Goal: Entertainment & Leisure: Consume media (video, audio)

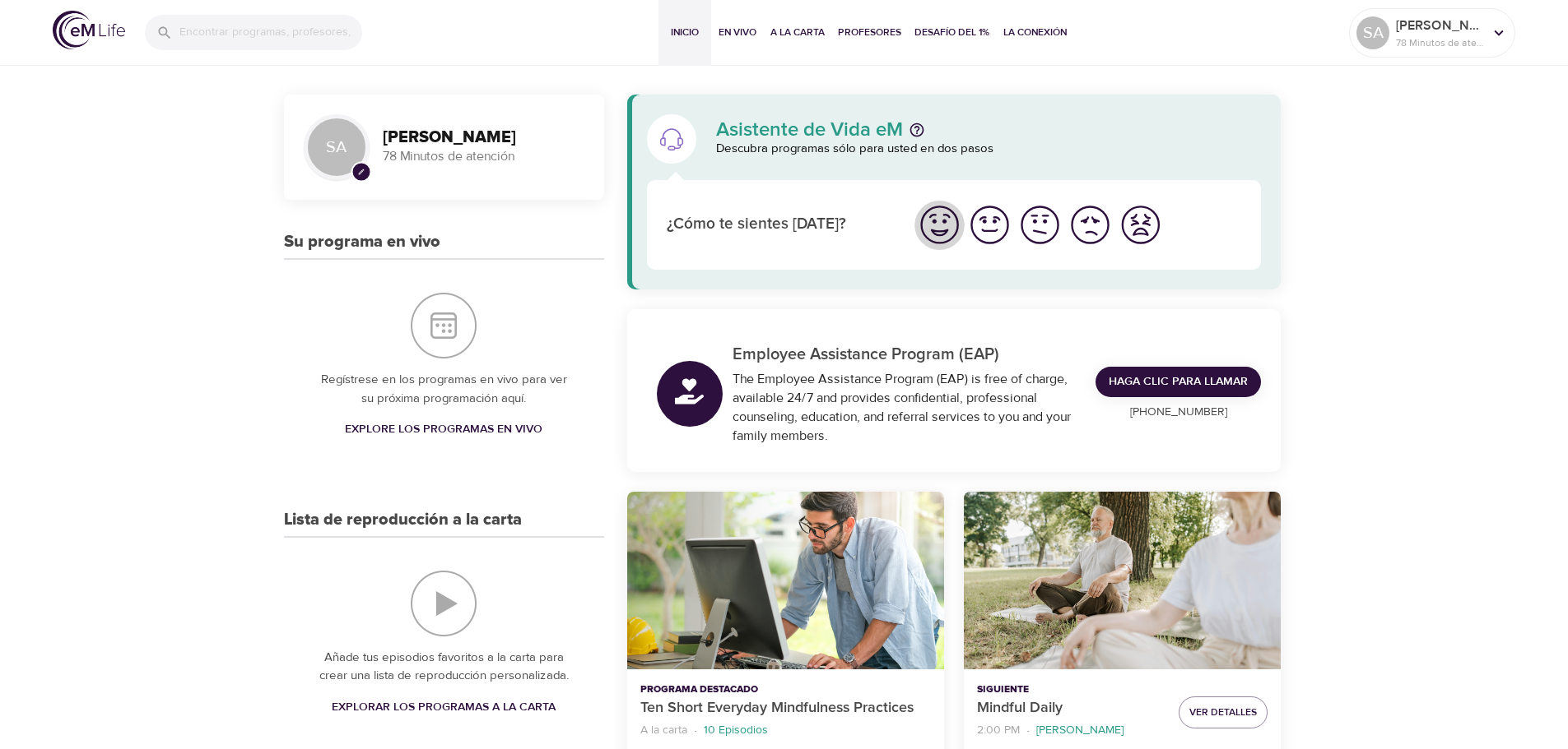
click at [941, 228] on img "Me siento bien" at bounding box center [939, 225] width 45 height 45
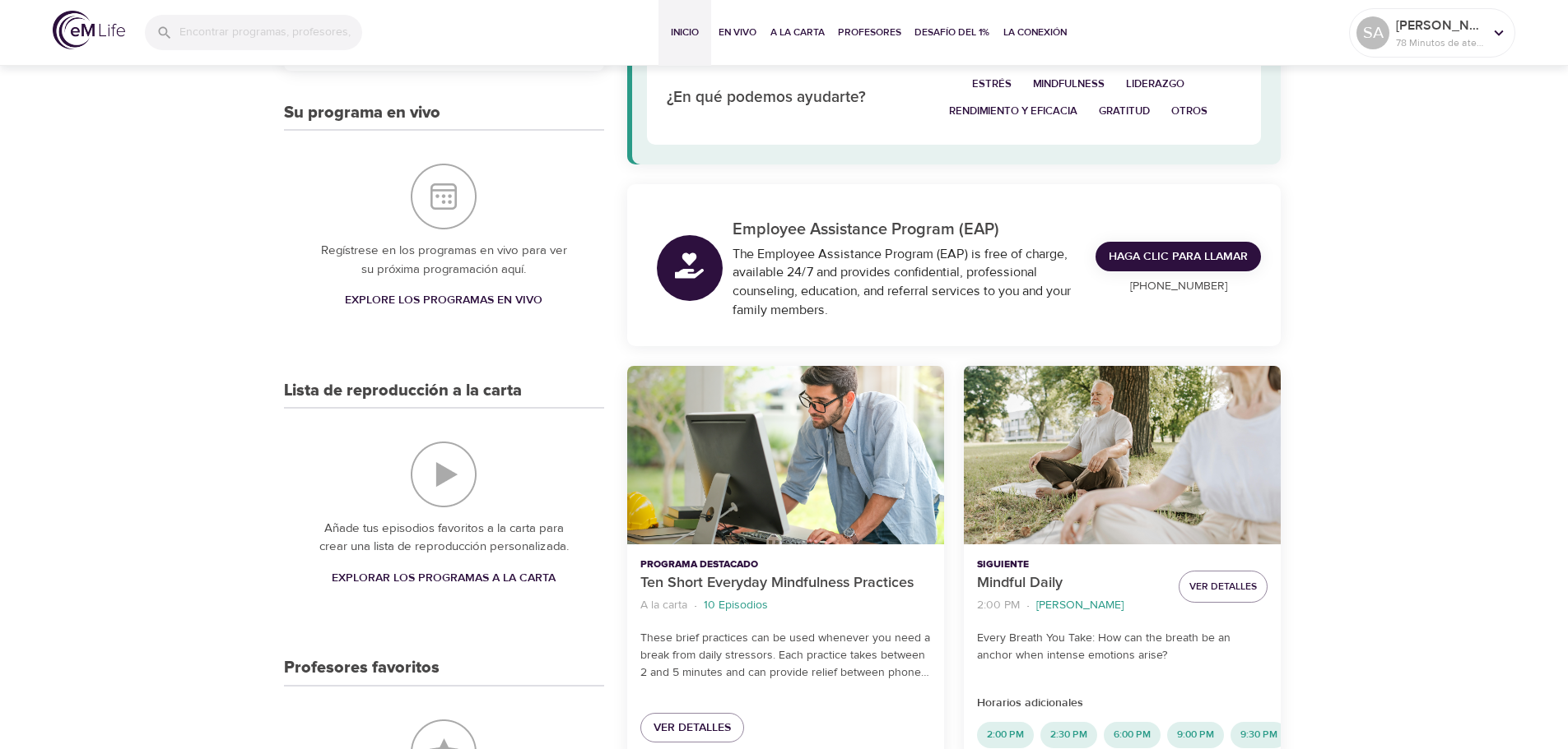
scroll to position [103, 0]
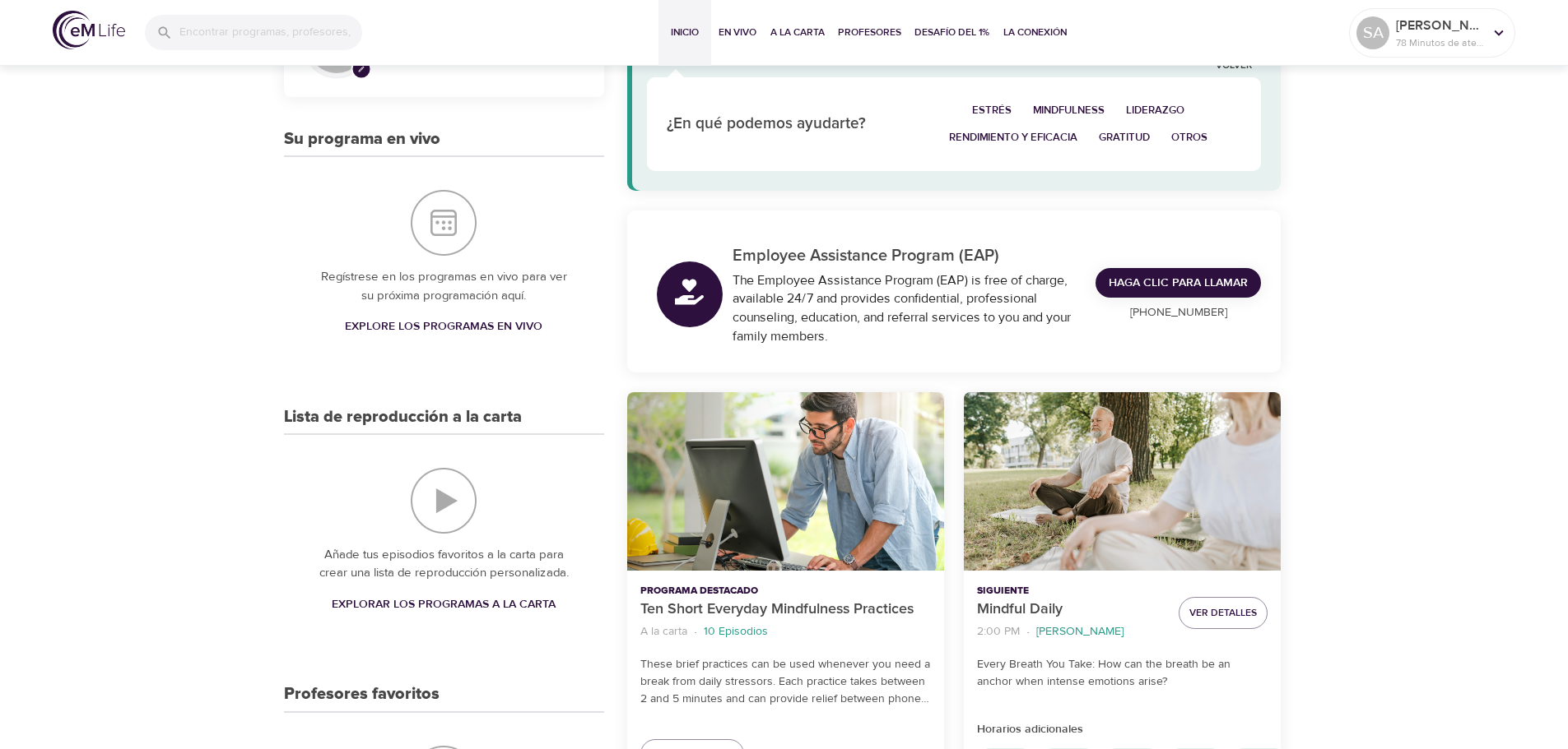
click at [446, 506] on img "Lista de reproducción a la carta" at bounding box center [444, 501] width 66 height 66
click at [454, 600] on span "Explorar los programas a la carta" at bounding box center [443, 605] width 224 height 20
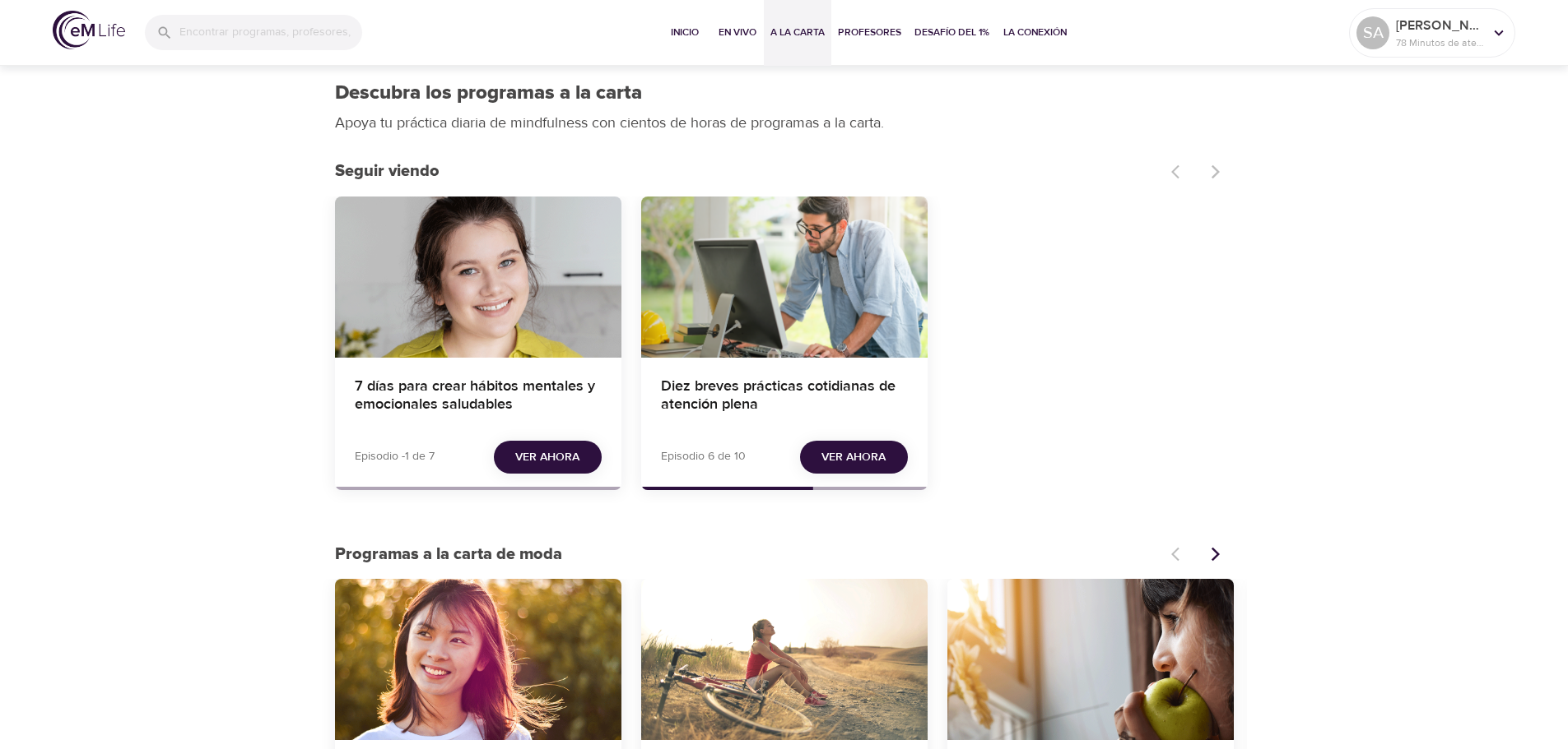
click at [744, 293] on div "Diez breves prácticas cotidianas de atención plena" at bounding box center [784, 277] width 286 height 161
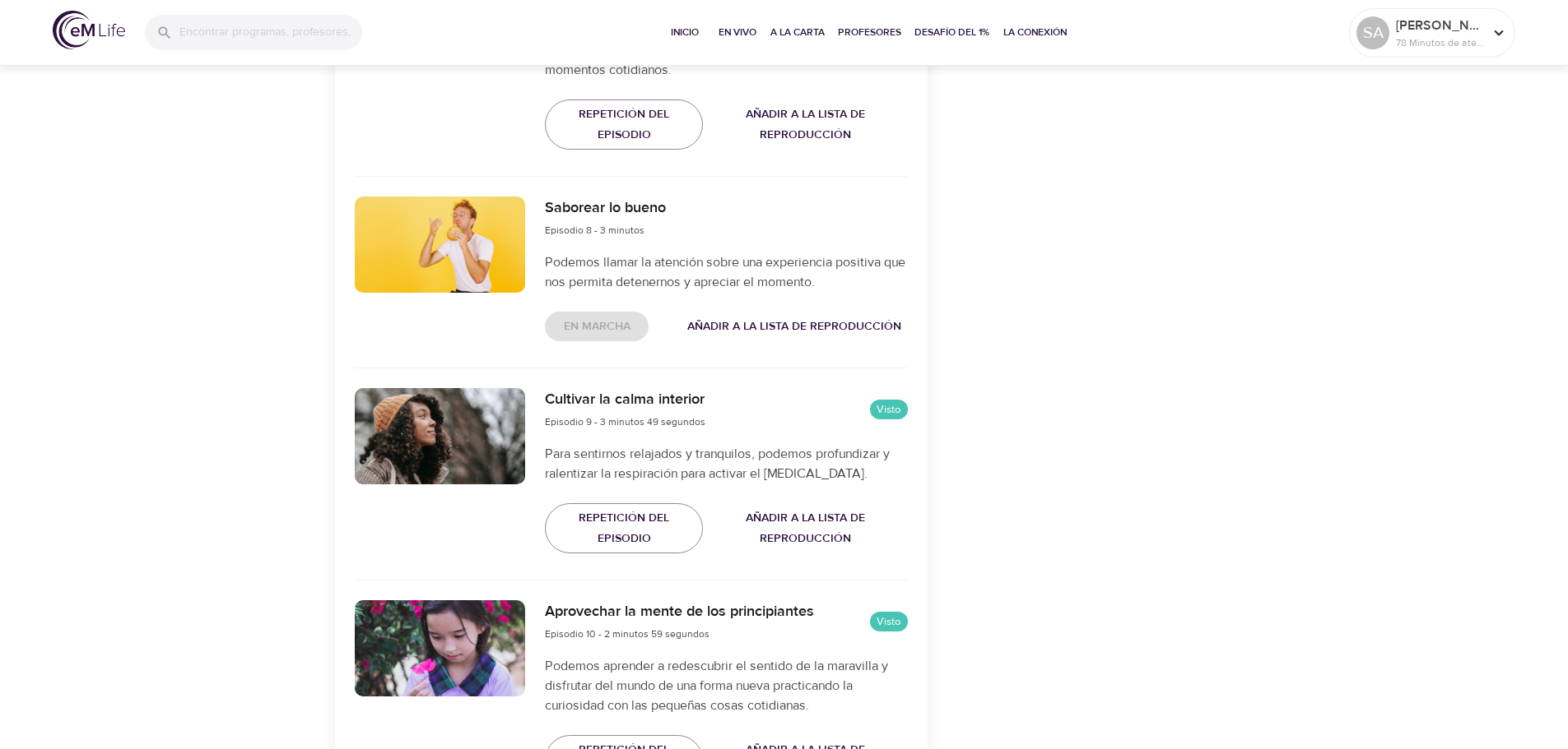
scroll to position [2109, 0]
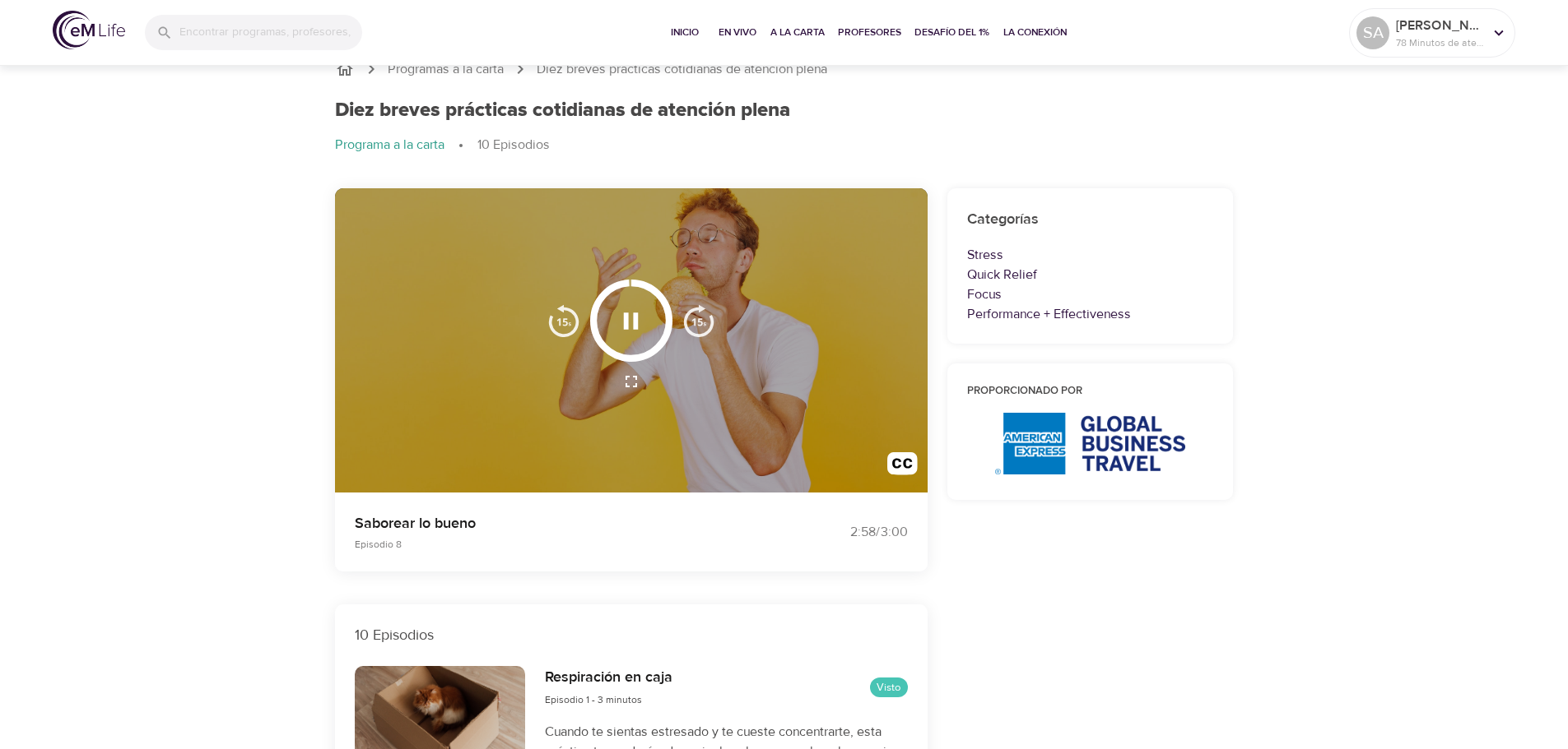
scroll to position [0, 0]
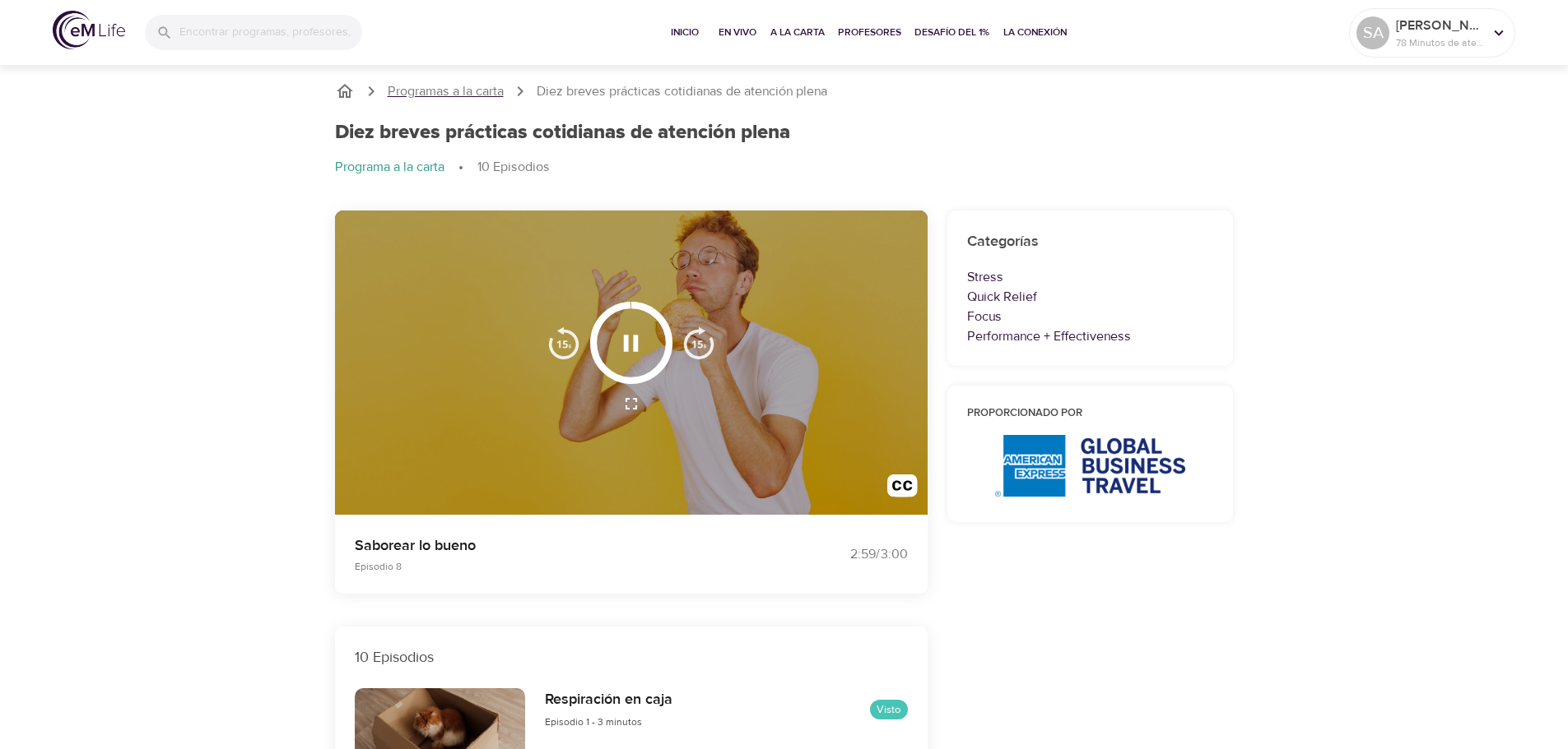
click at [481, 92] on p "Programas a la carta" at bounding box center [446, 91] width 116 height 19
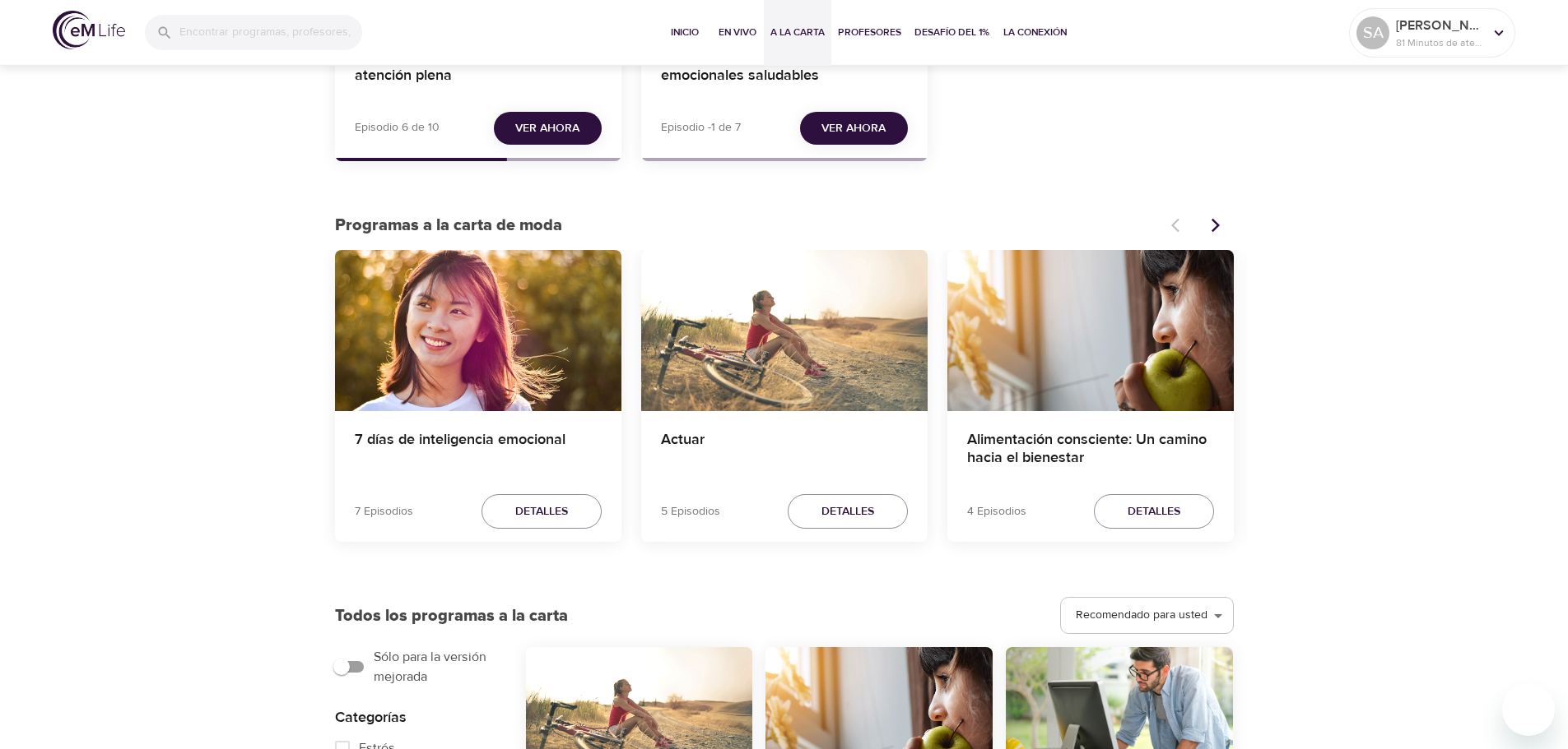
scroll to position [411, 0]
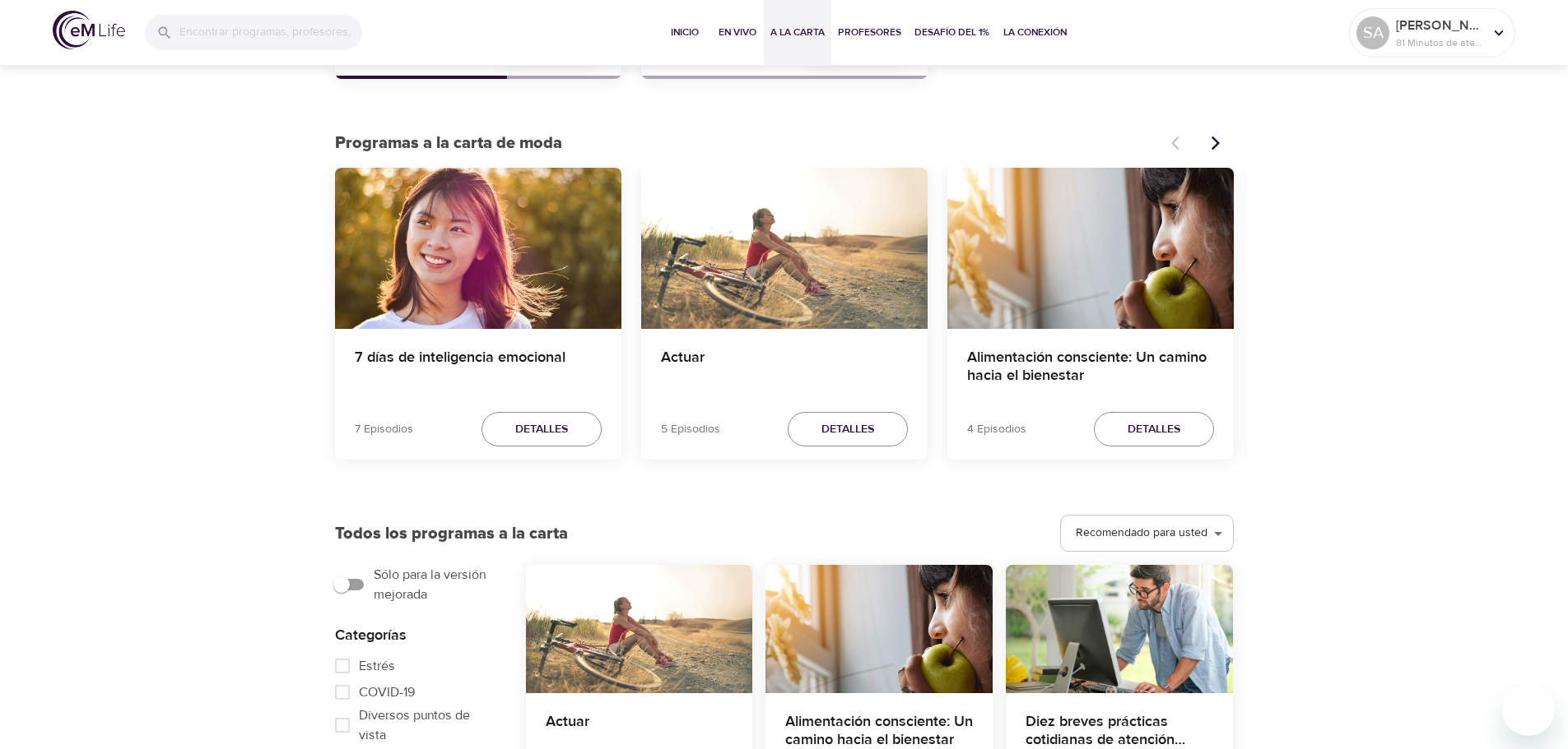
click at [491, 256] on div "7 días de inteligencia emocional" at bounding box center [477, 249] width 286 height 161
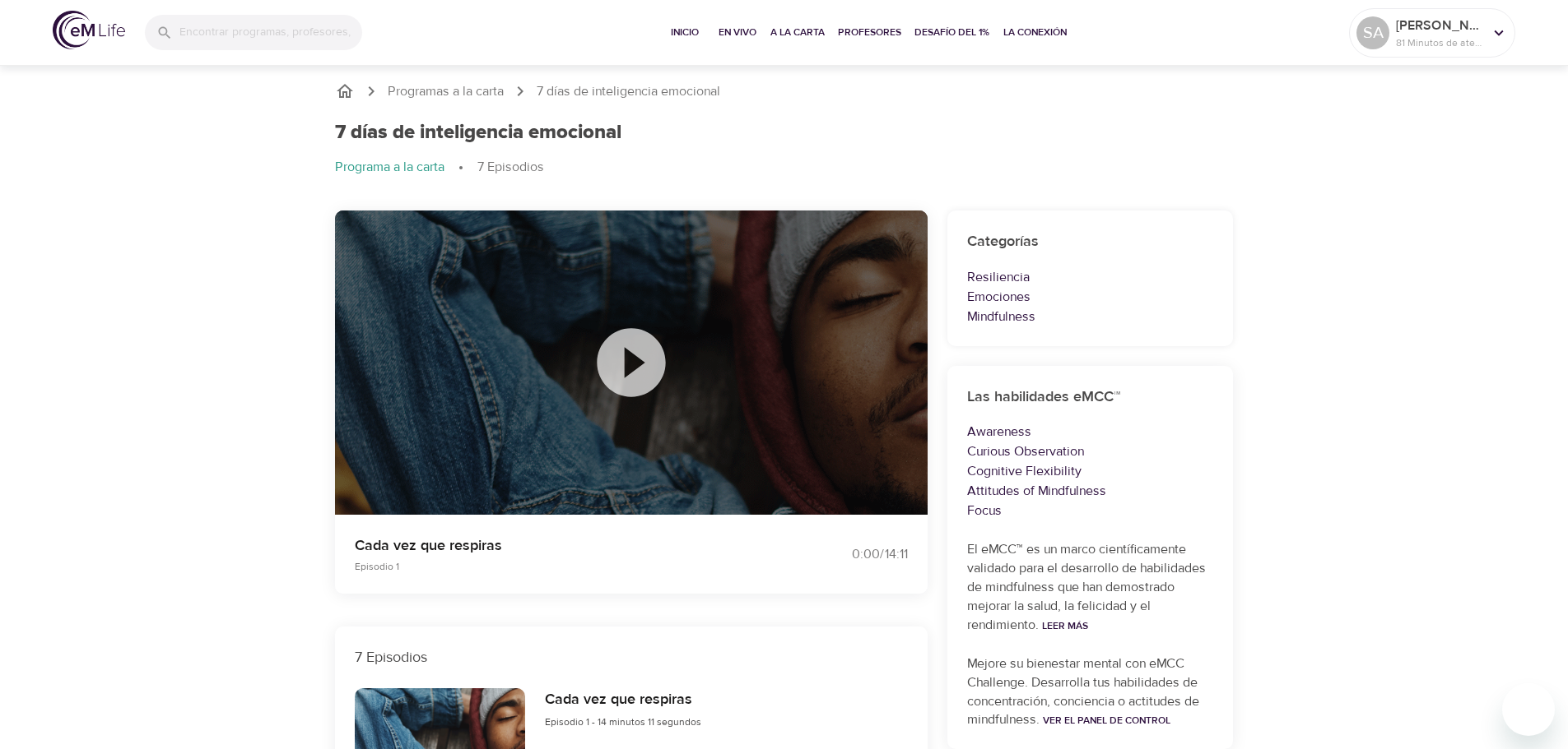
click at [628, 363] on icon at bounding box center [631, 362] width 82 height 82
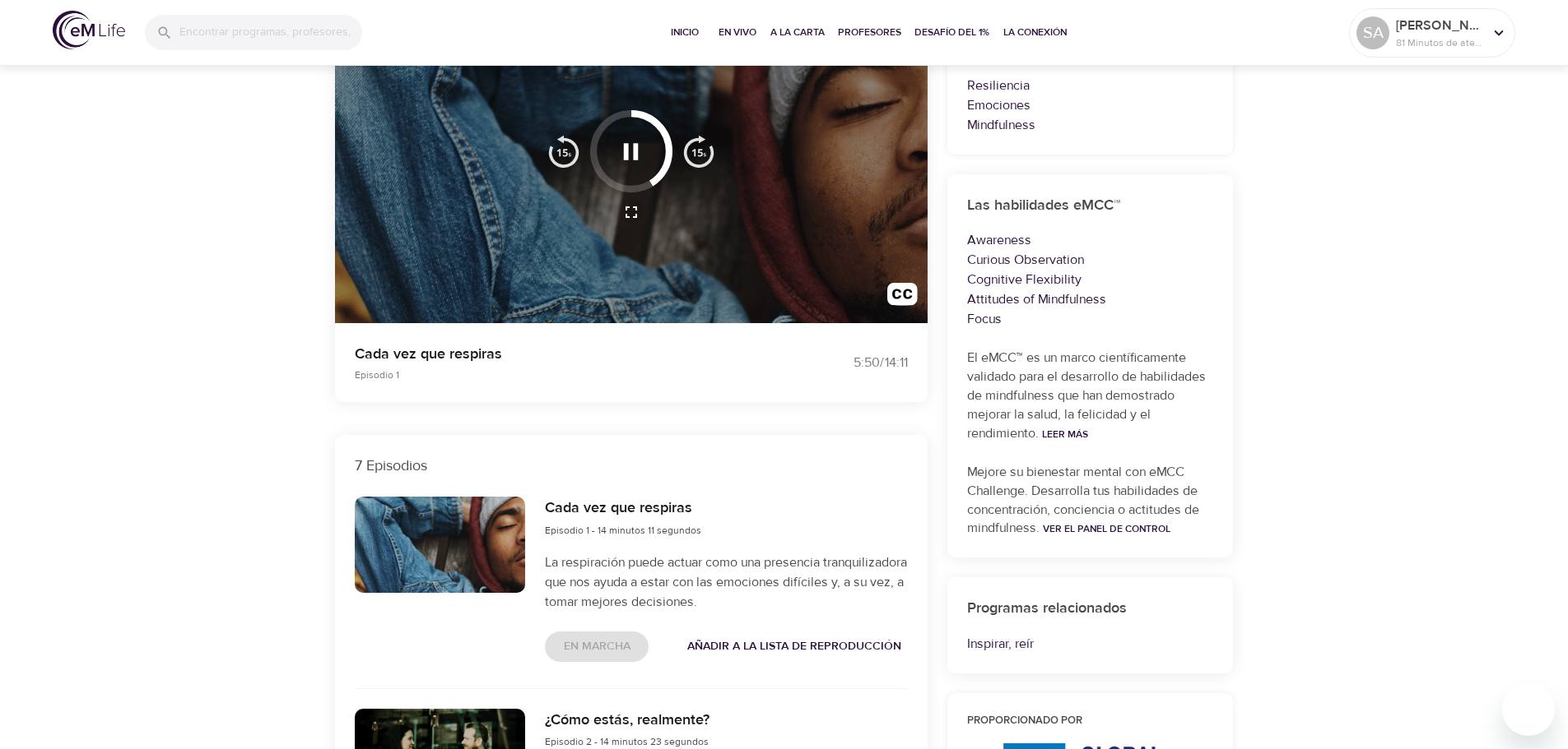
scroll to position [247, 0]
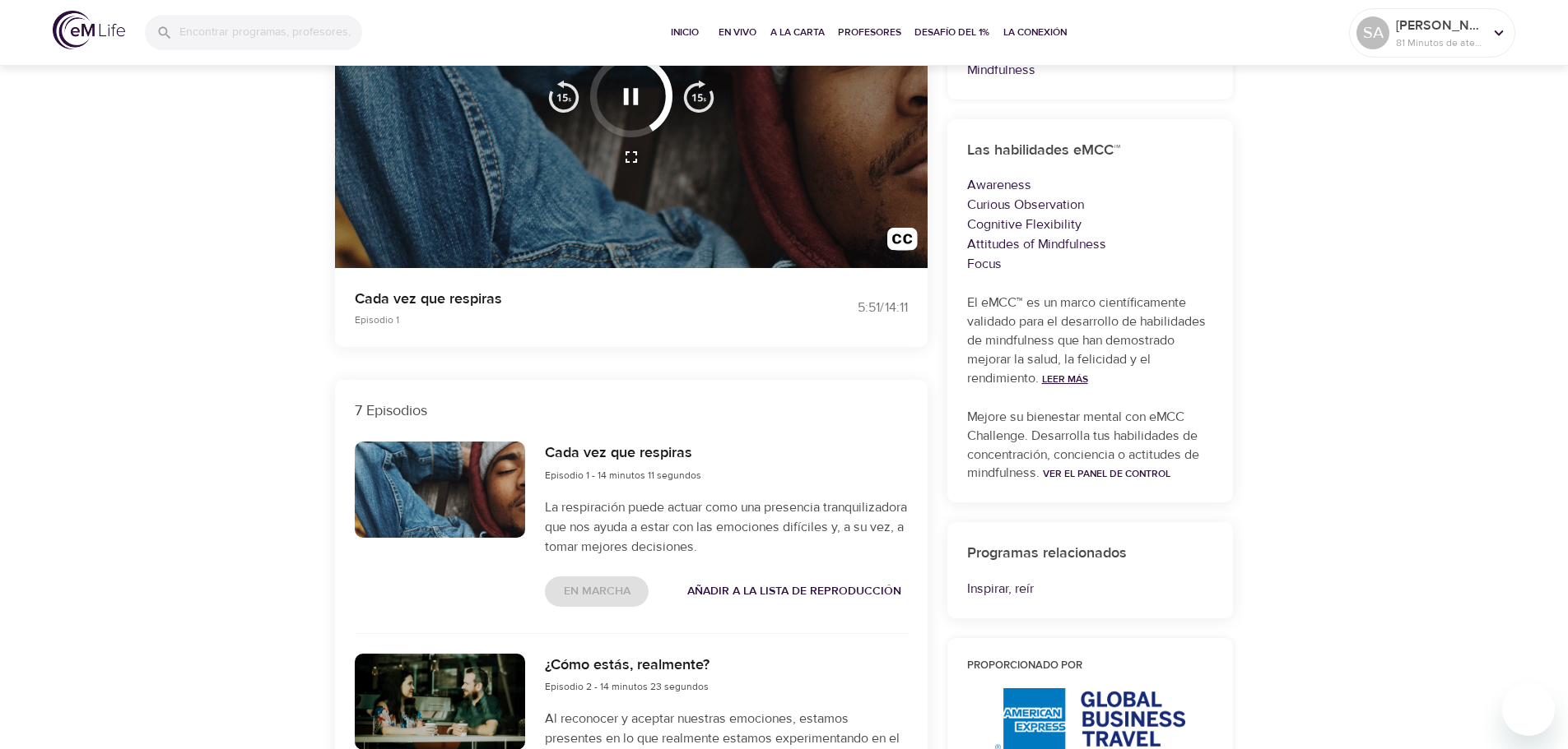
click at [1073, 377] on link "Leer más" at bounding box center [1065, 379] width 46 height 13
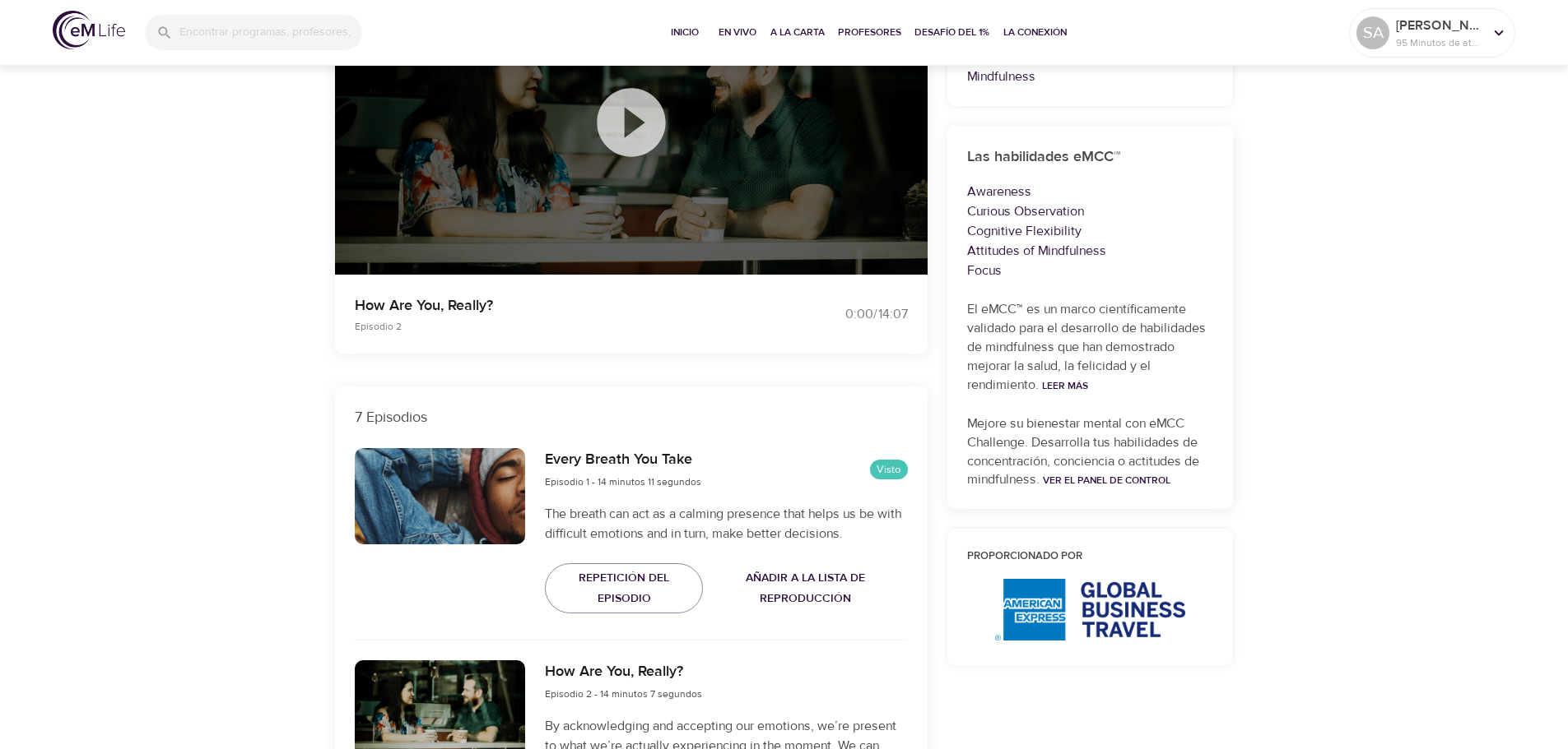
scroll to position [247, 0]
